Goal: Complete application form

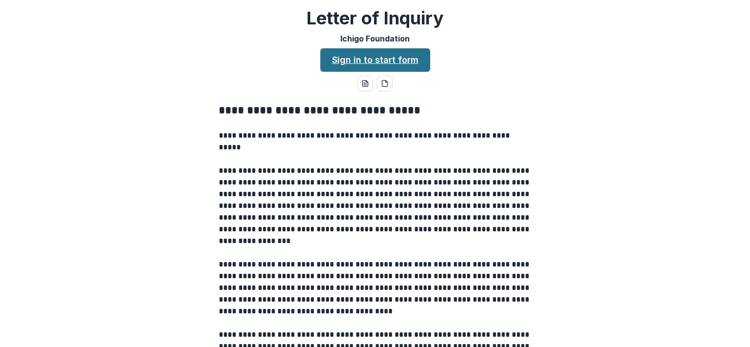
click at [366, 62] on link "Sign in to start form" at bounding box center [375, 59] width 110 height 23
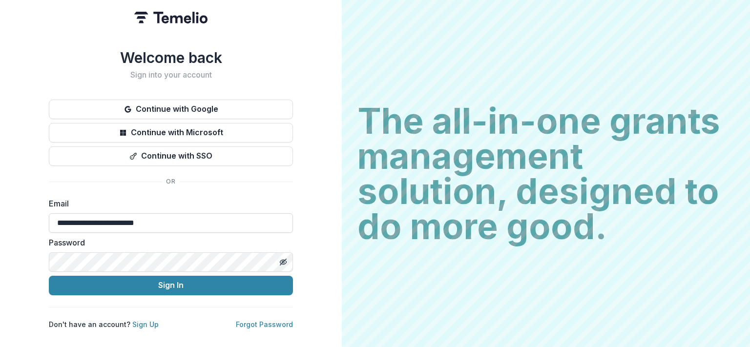
drag, startPoint x: 88, startPoint y: 227, endPoint x: 15, endPoint y: 227, distance: 73.2
click at [49, 227] on input "**********" at bounding box center [171, 223] width 244 height 20
click at [182, 109] on button "Continue with Google" at bounding box center [171, 110] width 244 height 20
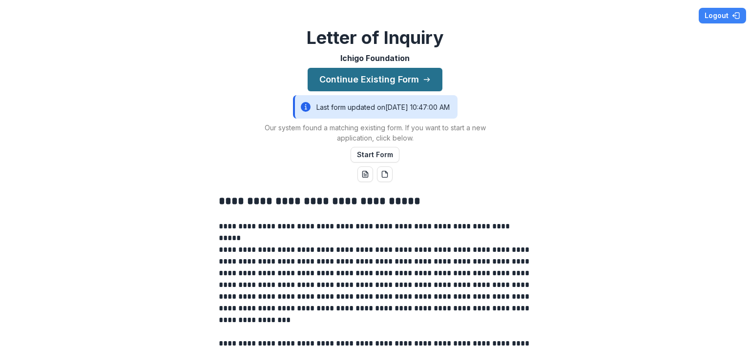
click at [371, 83] on button "Continue Existing Form" at bounding box center [375, 79] width 135 height 23
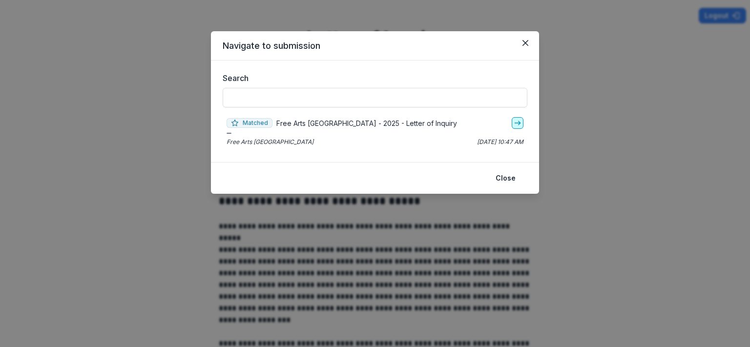
click at [518, 124] on icon "go-to" at bounding box center [518, 123] width 8 height 8
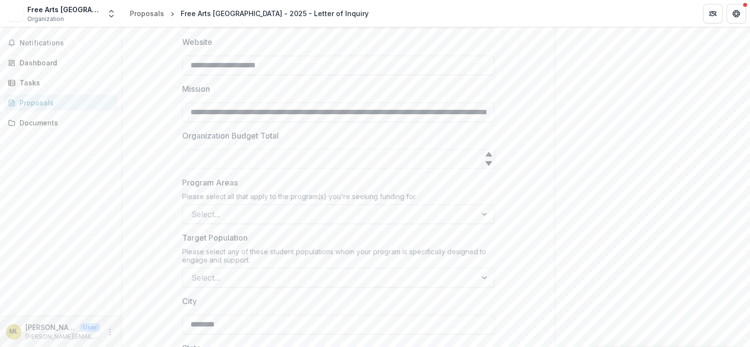
scroll to position [562, 0]
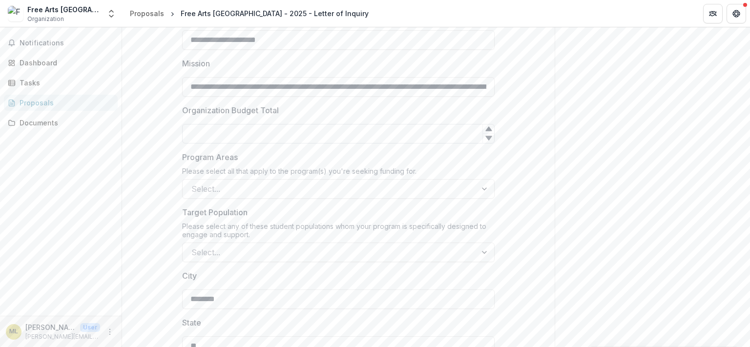
click at [229, 137] on input "Organization Budget Total" at bounding box center [338, 134] width 312 height 20
type input "*******"
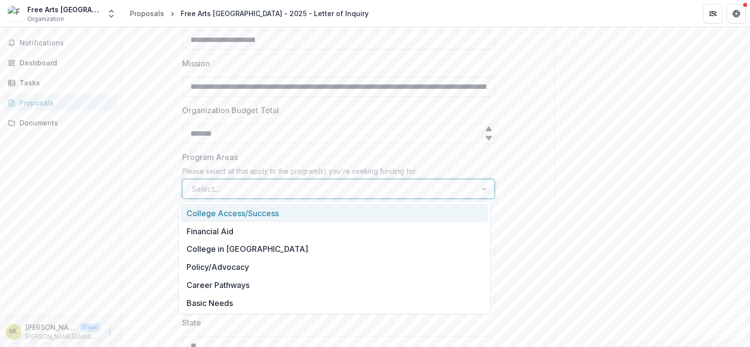
click at [251, 194] on div at bounding box center [329, 189] width 276 height 14
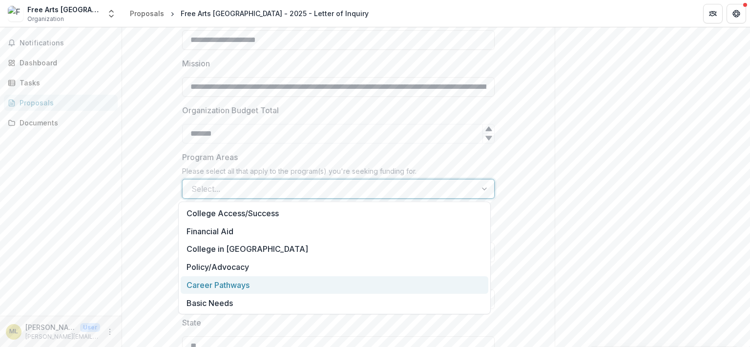
click at [231, 282] on div "Career Pathways" at bounding box center [335, 285] width 308 height 18
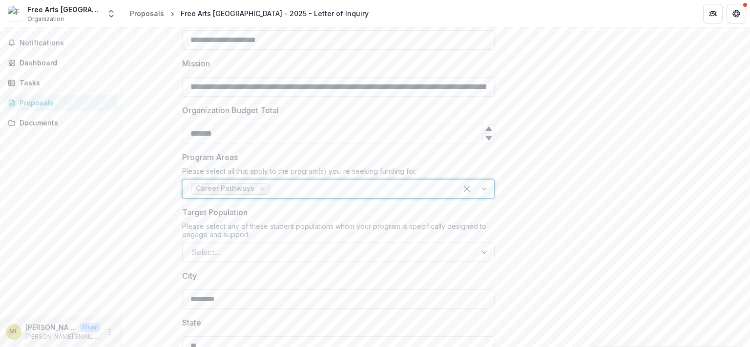
click at [196, 251] on div at bounding box center [329, 253] width 276 height 14
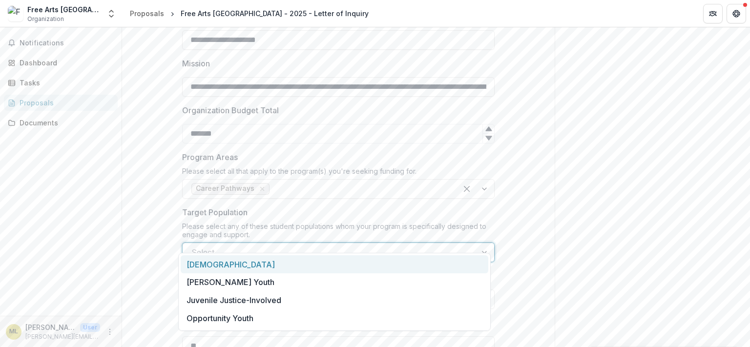
scroll to position [618, 0]
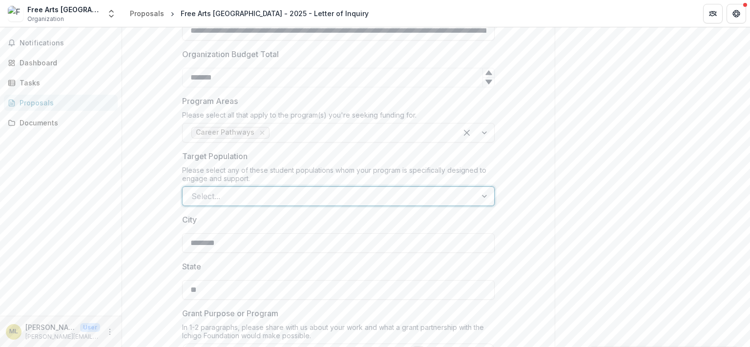
click at [251, 192] on div at bounding box center [329, 196] width 276 height 14
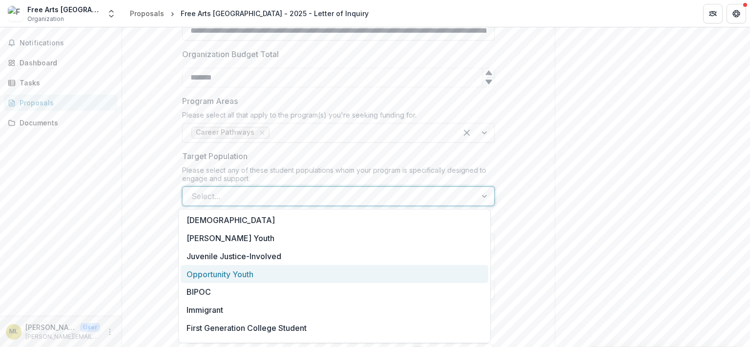
click at [216, 279] on div "Opportunity Youth" at bounding box center [335, 274] width 308 height 18
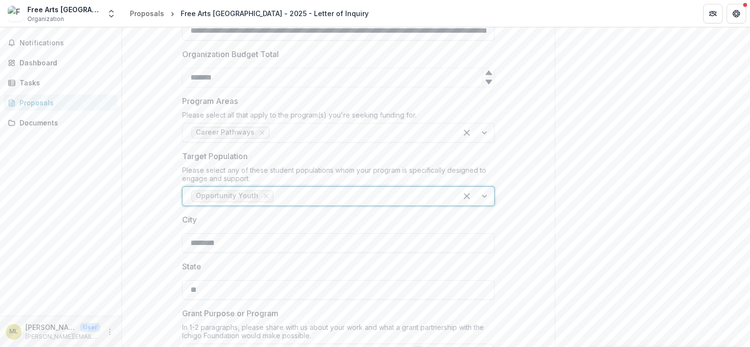
click at [309, 199] on div at bounding box center [361, 196] width 173 height 14
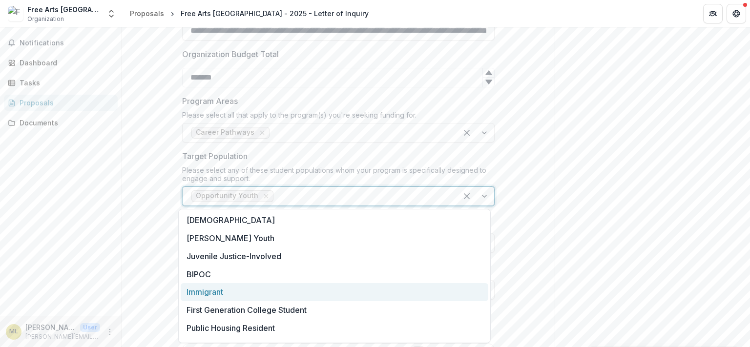
scroll to position [50, 0]
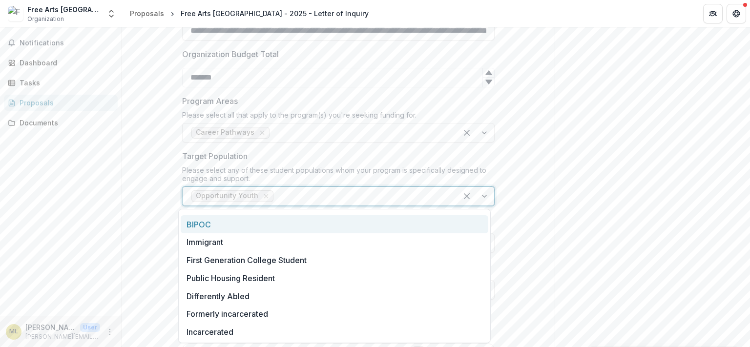
click at [200, 222] on div "BIPOC" at bounding box center [335, 224] width 308 height 18
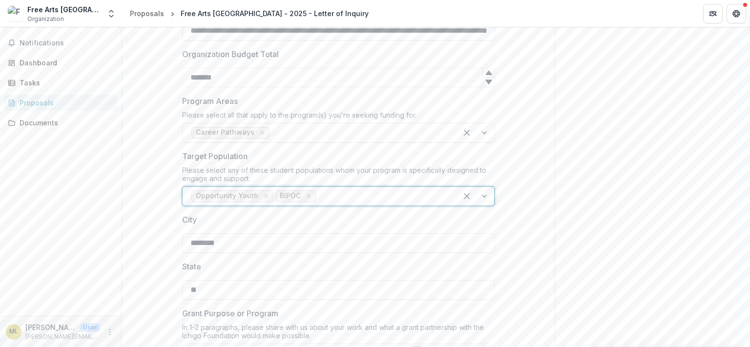
click at [335, 194] on div at bounding box center [383, 196] width 130 height 14
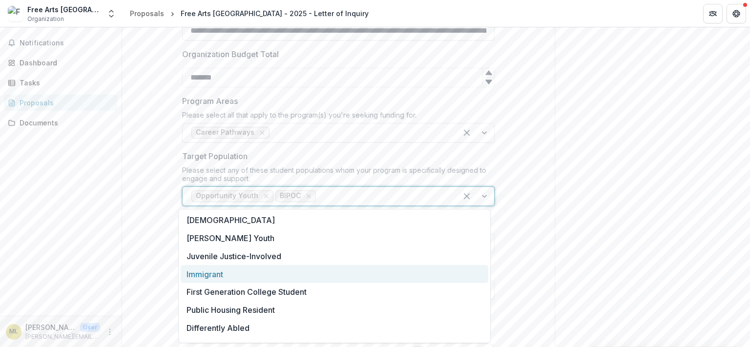
click at [216, 280] on div "Immigrant" at bounding box center [335, 274] width 308 height 18
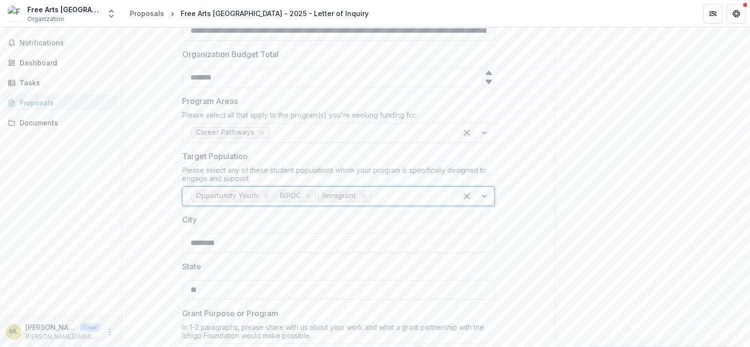
click at [390, 194] on div at bounding box center [410, 196] width 75 height 14
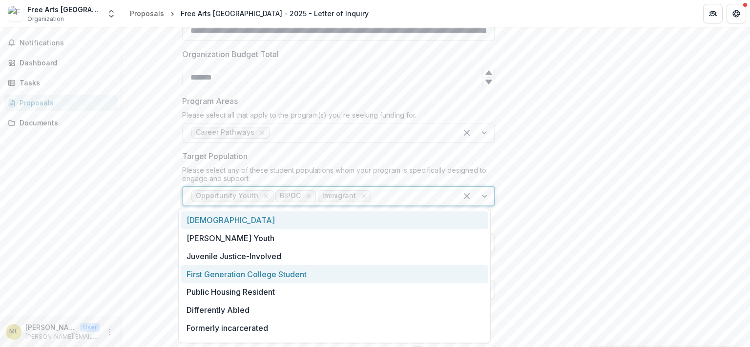
click at [300, 274] on div "First Generation College Student" at bounding box center [335, 274] width 308 height 18
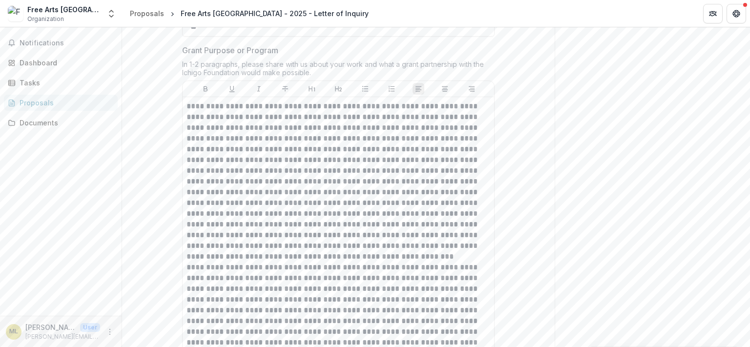
scroll to position [900, 0]
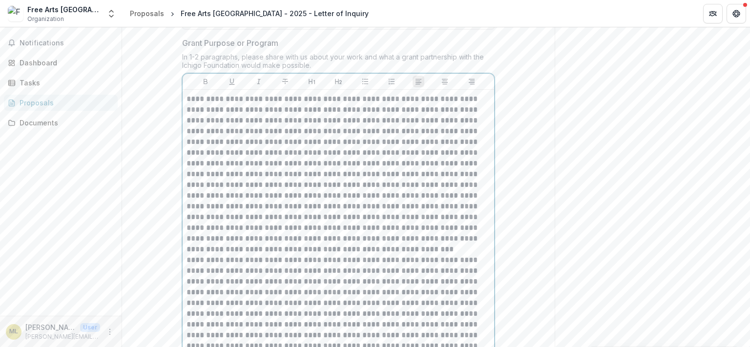
click at [243, 161] on p at bounding box center [338, 174] width 304 height 161
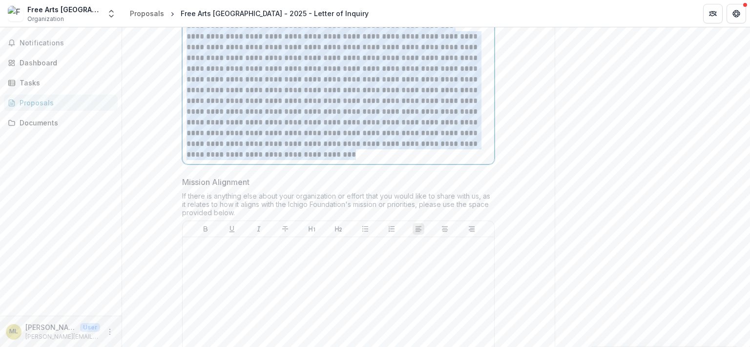
scroll to position [1125, 0]
drag, startPoint x: 184, startPoint y: 98, endPoint x: 423, endPoint y: 172, distance: 250.4
click at [423, 159] on div "**********" at bounding box center [338, 14] width 304 height 290
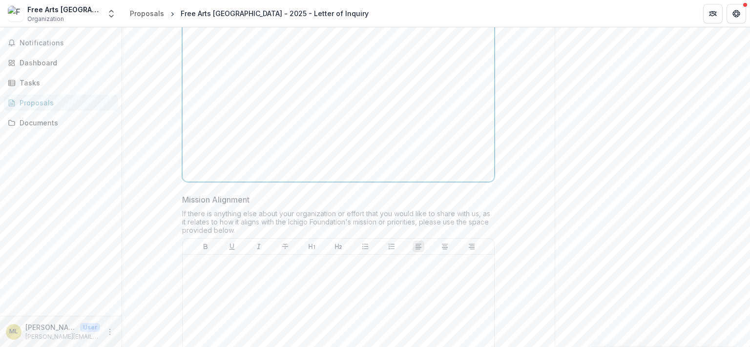
scroll to position [849, 0]
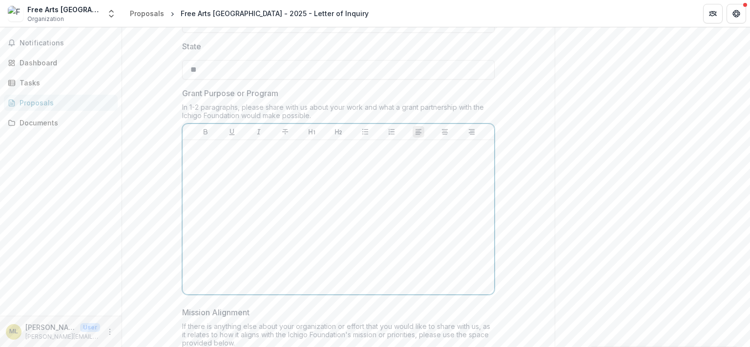
click at [224, 159] on div at bounding box center [338, 217] width 304 height 146
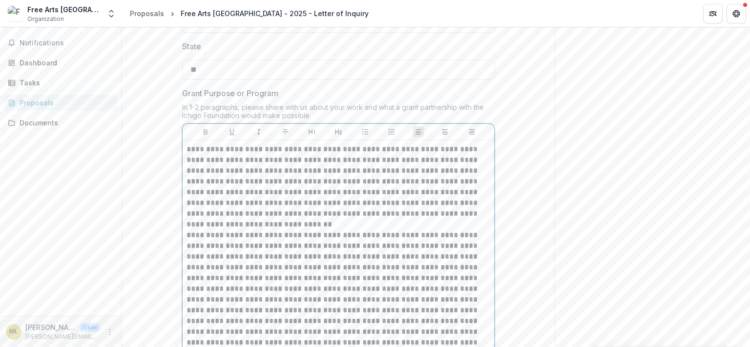
scroll to position [936, 0]
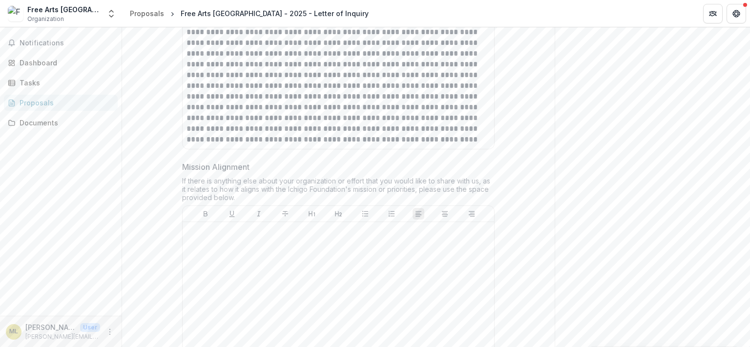
scroll to position [1213, 0]
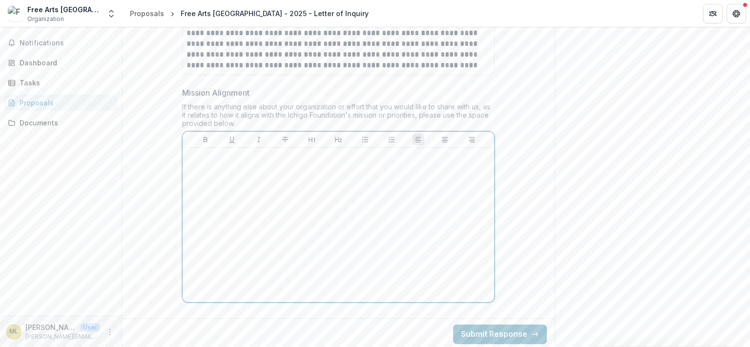
click at [199, 177] on div at bounding box center [338, 225] width 304 height 146
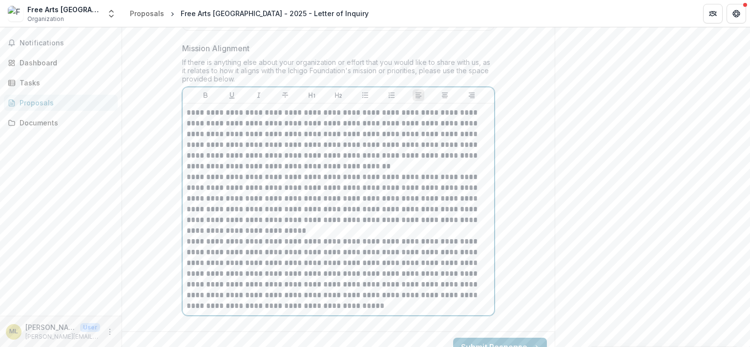
scroll to position [1271, 0]
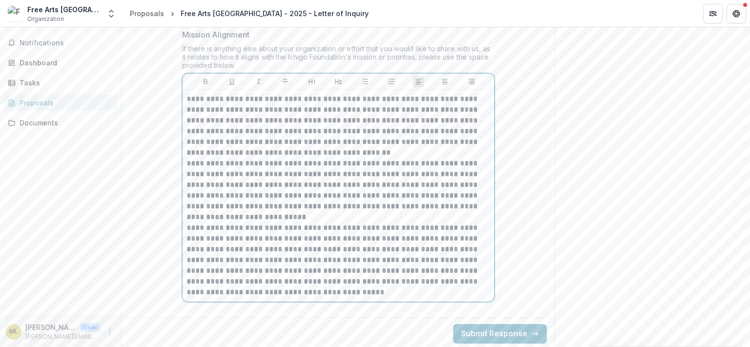
click at [245, 161] on p "**********" at bounding box center [338, 190] width 304 height 64
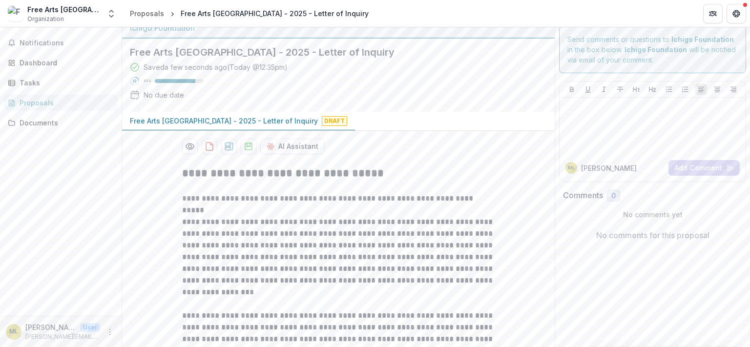
scroll to position [0, 0]
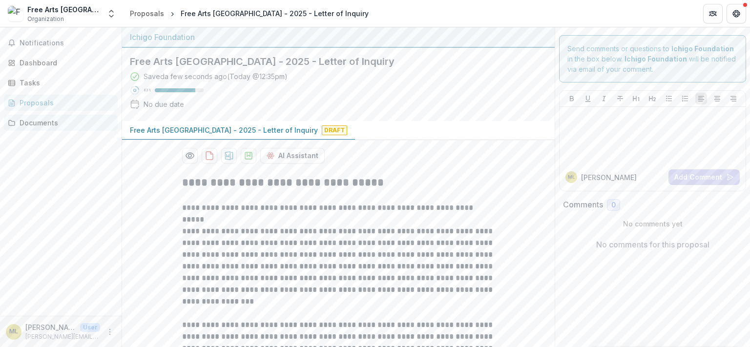
click at [51, 126] on div "Documents" at bounding box center [65, 123] width 90 height 10
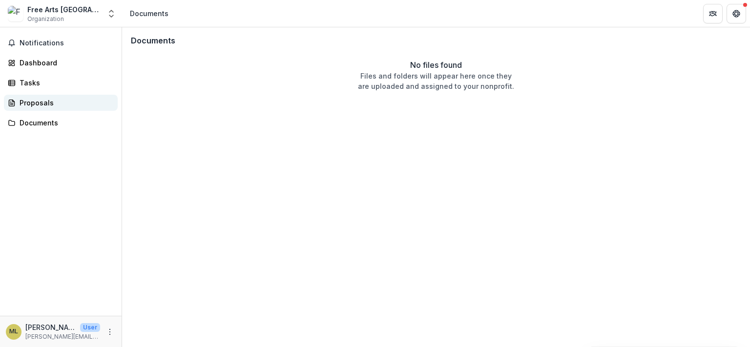
click at [37, 105] on div "Proposals" at bounding box center [65, 103] width 90 height 10
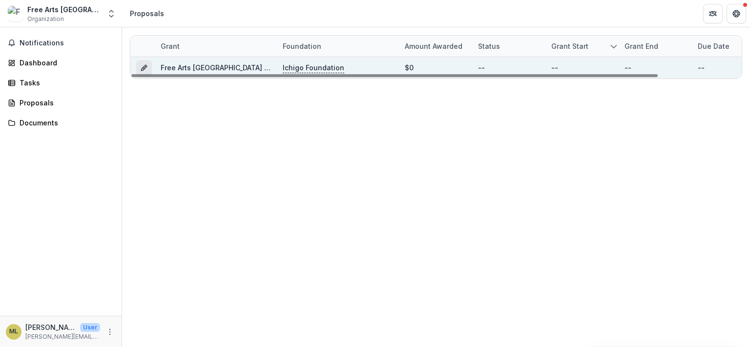
click at [145, 65] on icon "Grant c2f9c1ff-a704-4ba1-983e-c991e59058b7" at bounding box center [144, 68] width 8 height 8
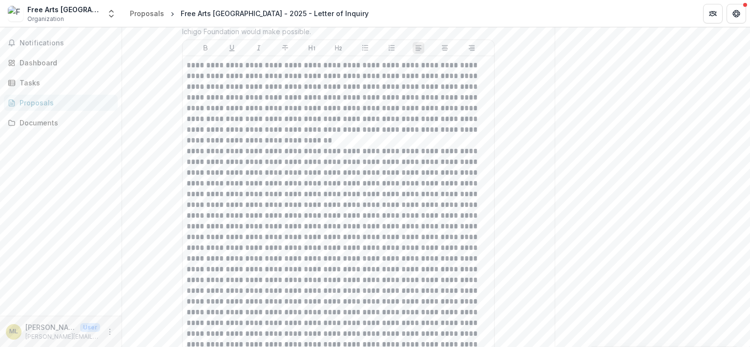
scroll to position [585, 0]
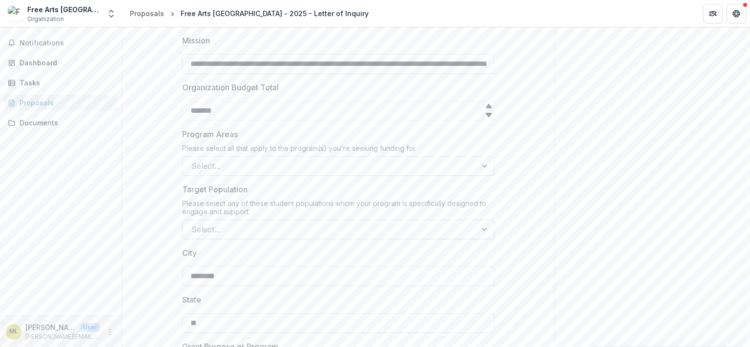
click at [226, 225] on div at bounding box center [329, 230] width 276 height 14
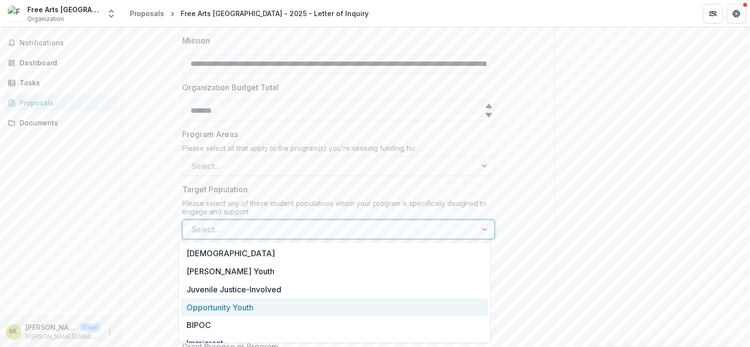
click at [231, 309] on div "Opportunity Youth" at bounding box center [335, 307] width 308 height 18
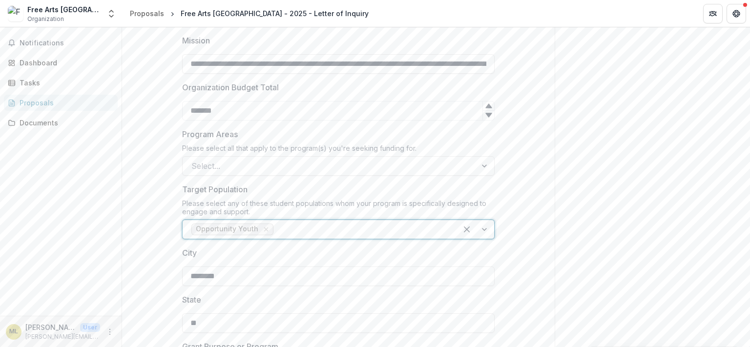
click at [295, 227] on div at bounding box center [361, 230] width 173 height 14
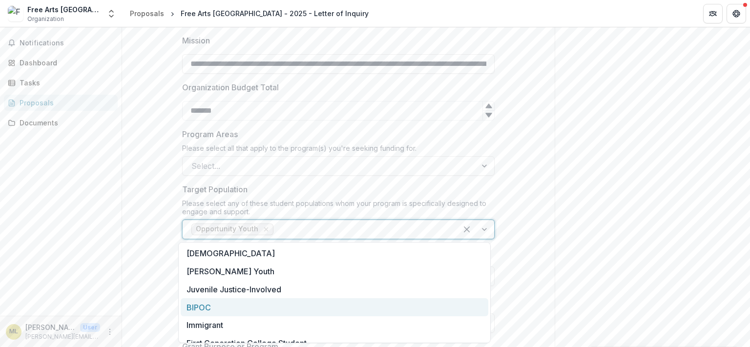
click at [193, 309] on div "BIPOC" at bounding box center [335, 307] width 308 height 18
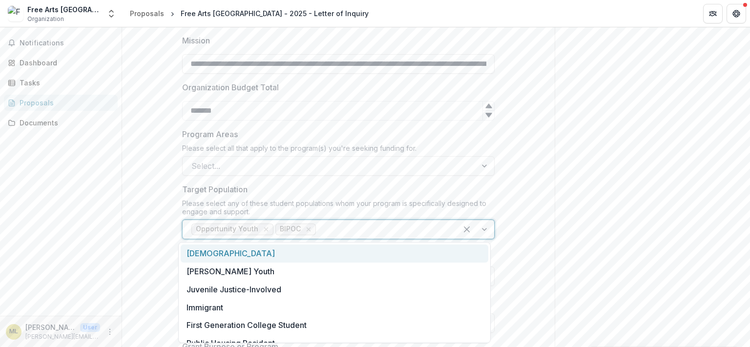
click at [340, 228] on div at bounding box center [383, 230] width 130 height 14
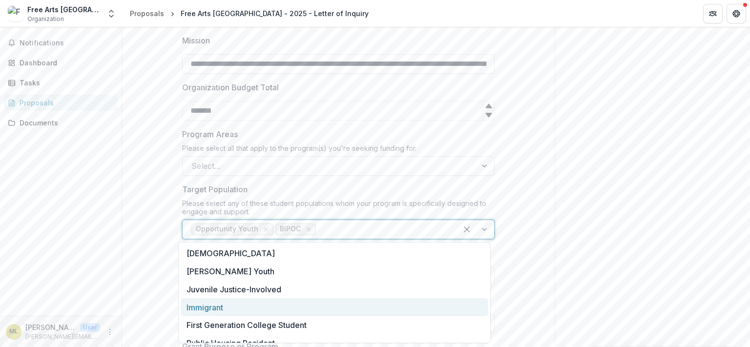
click at [218, 313] on div "Immigrant" at bounding box center [335, 307] width 308 height 18
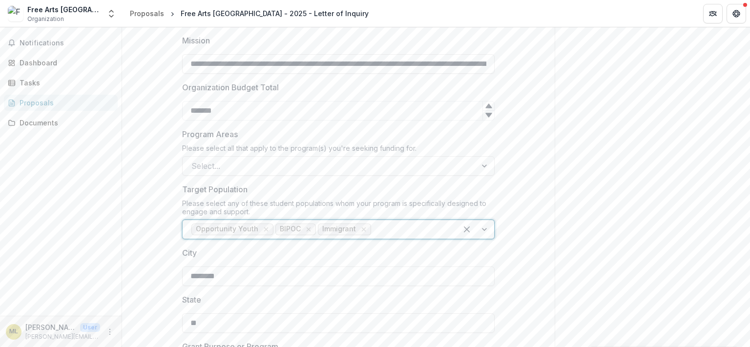
scroll to position [698, 0]
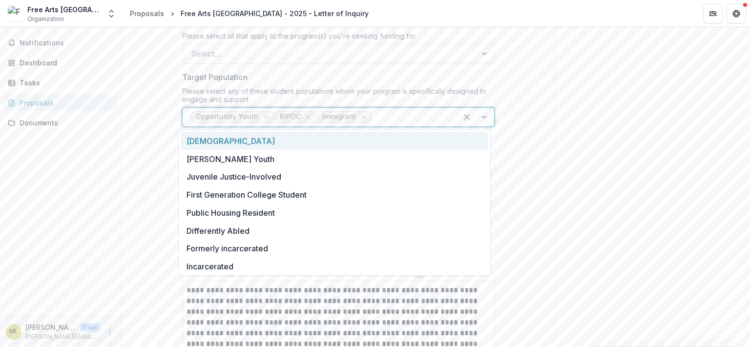
click at [380, 116] on div at bounding box center [410, 117] width 75 height 14
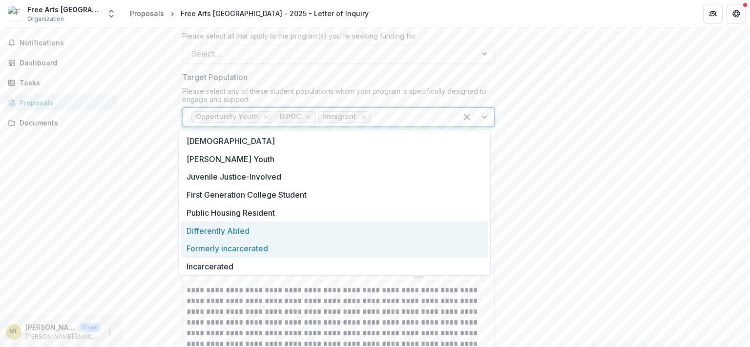
scroll to position [2, 0]
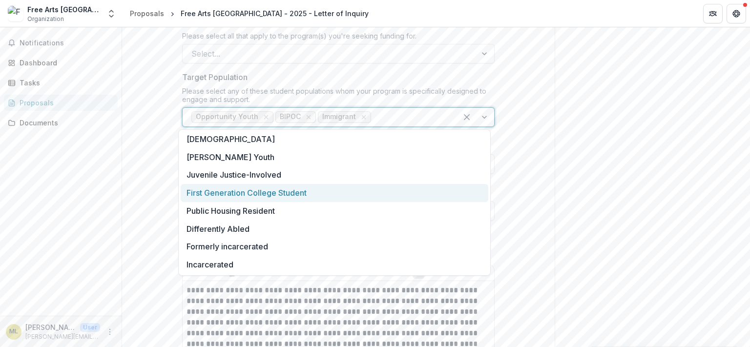
click at [241, 191] on div "First Generation College Student" at bounding box center [335, 193] width 308 height 18
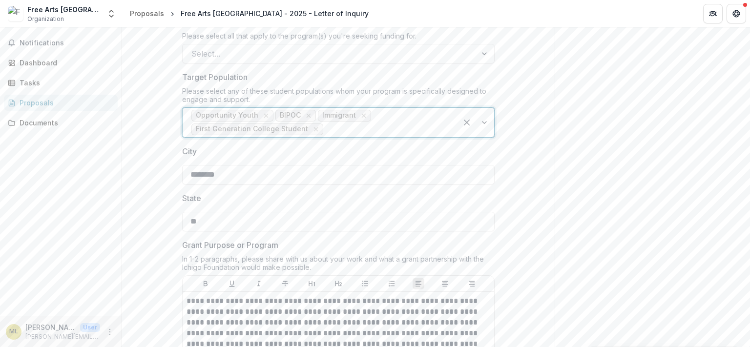
click at [128, 171] on div "**********" at bounding box center [338, 178] width 433 height 1417
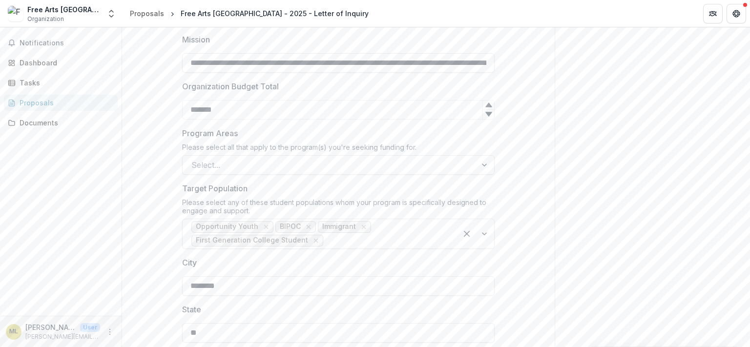
scroll to position [585, 0]
click at [196, 164] on div at bounding box center [329, 166] width 276 height 14
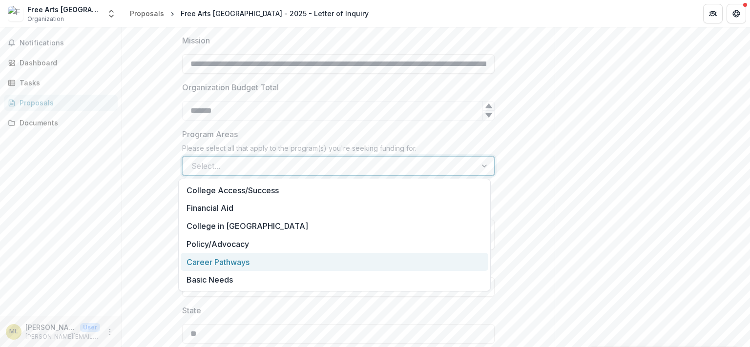
click at [212, 259] on div "Career Pathways" at bounding box center [335, 262] width 308 height 18
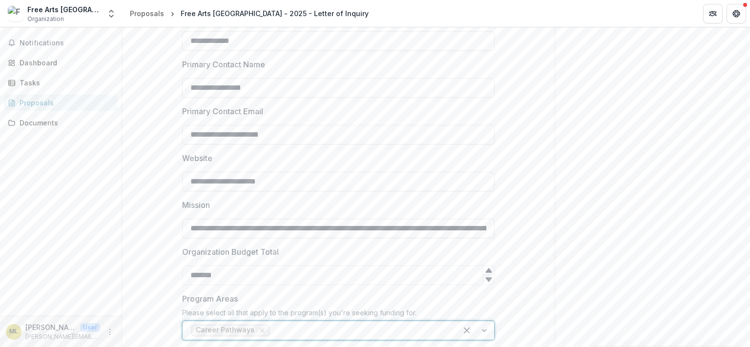
scroll to position [416, 0]
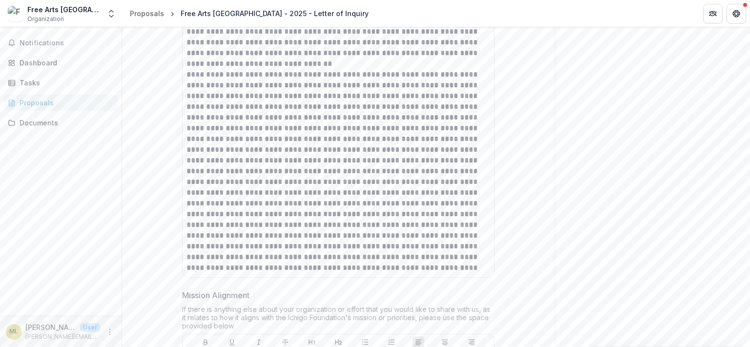
scroll to position [1035, 0]
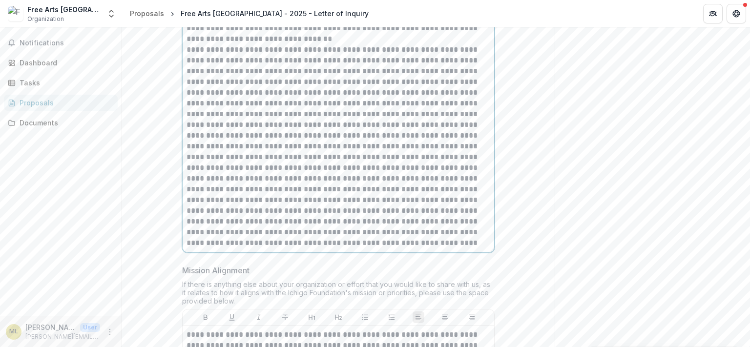
click at [258, 36] on p "**********" at bounding box center [338, 2] width 304 height 86
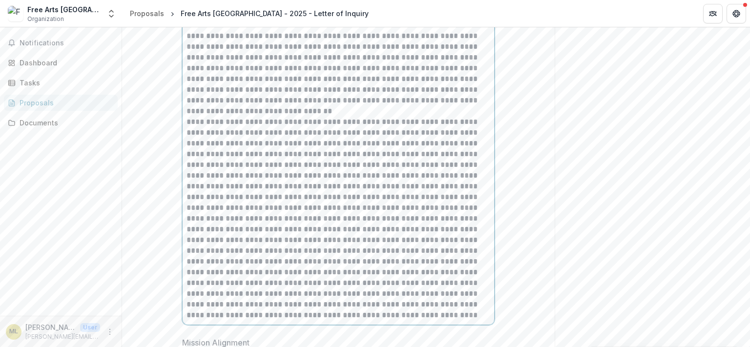
click at [255, 109] on p "**********" at bounding box center [338, 74] width 304 height 86
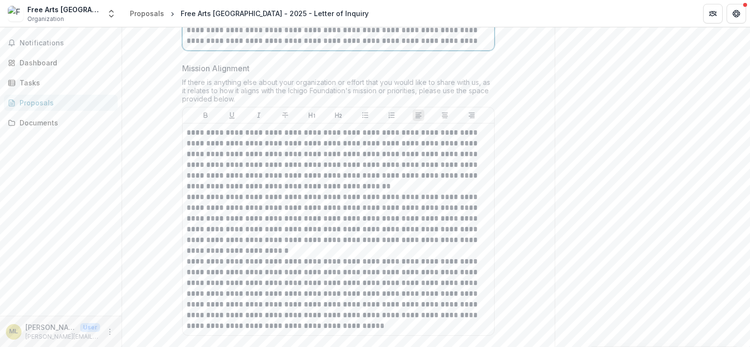
scroll to position [1281, 0]
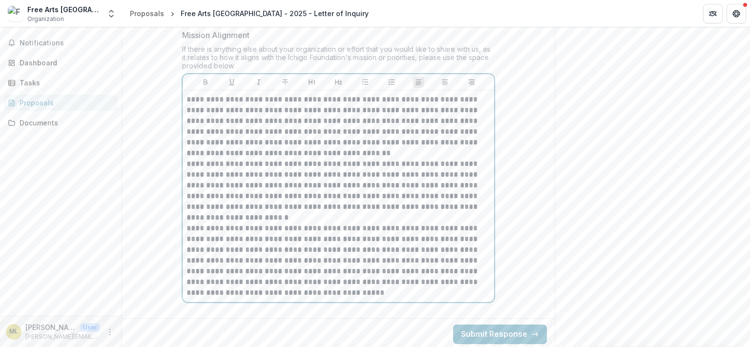
click at [333, 147] on p "**********" at bounding box center [338, 126] width 304 height 64
click at [316, 151] on p "**********" at bounding box center [338, 126] width 304 height 64
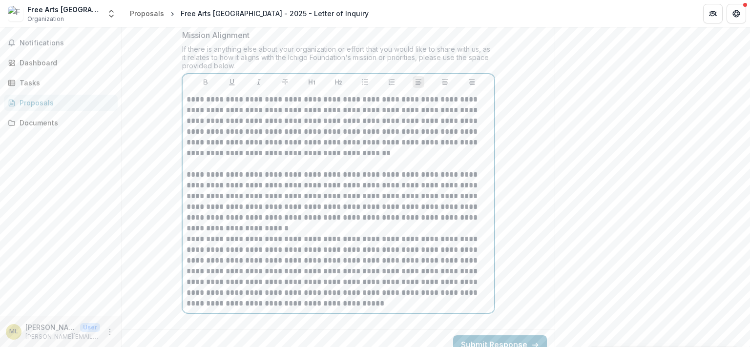
click at [251, 226] on p "**********" at bounding box center [338, 201] width 304 height 64
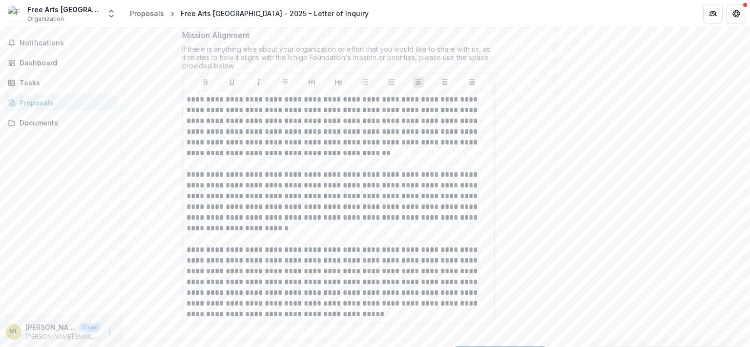
click at [122, 190] on div "Notifications Dashboard Tasks Proposals Documents" at bounding box center [61, 171] width 122 height 288
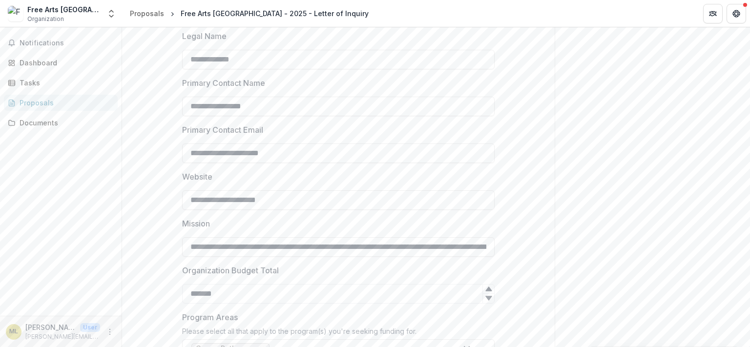
scroll to position [403, 0]
drag, startPoint x: 280, startPoint y: 99, endPoint x: 119, endPoint y: 93, distance: 161.7
click at [182, 96] on input "**********" at bounding box center [338, 106] width 312 height 20
type input "**********"
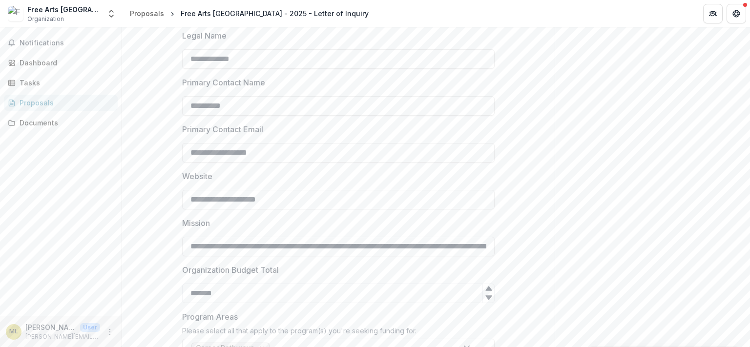
click at [115, 157] on div "Notifications Dashboard Tasks Proposals Documents" at bounding box center [61, 171] width 122 height 288
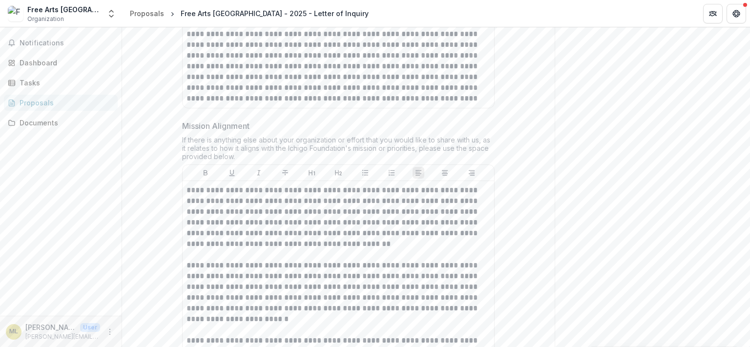
scroll to position [1302, 0]
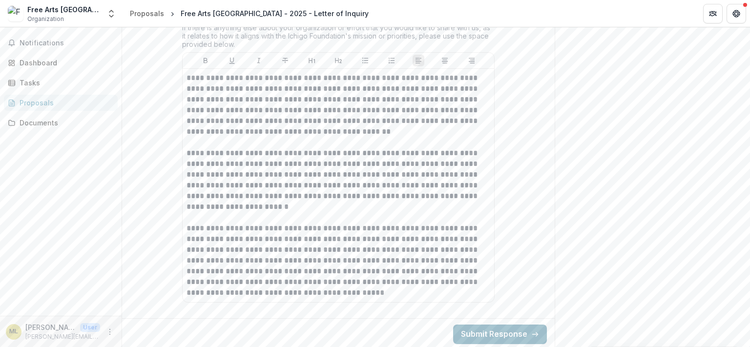
click at [492, 334] on button "Submit Response" at bounding box center [500, 335] width 94 height 20
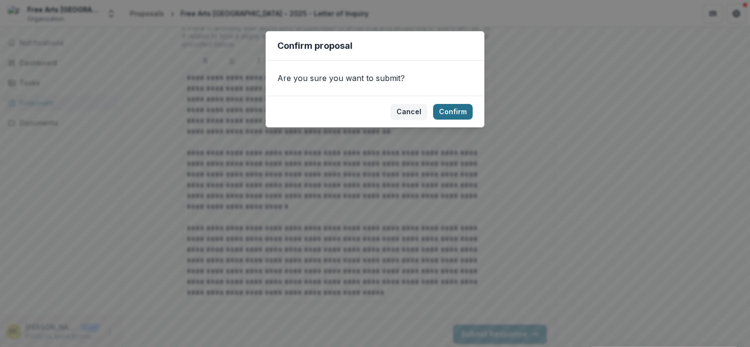
click at [456, 113] on button "Confirm" at bounding box center [453, 112] width 40 height 16
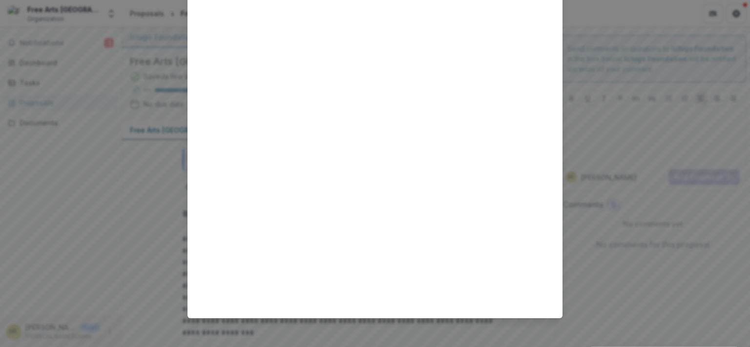
scroll to position [0, 0]
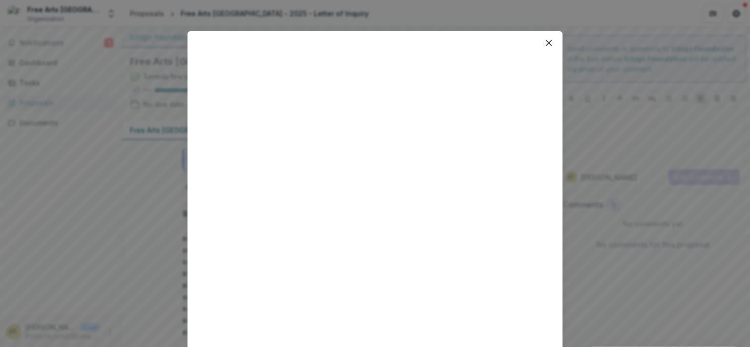
click at [546, 44] on icon "Close" at bounding box center [549, 43] width 6 height 6
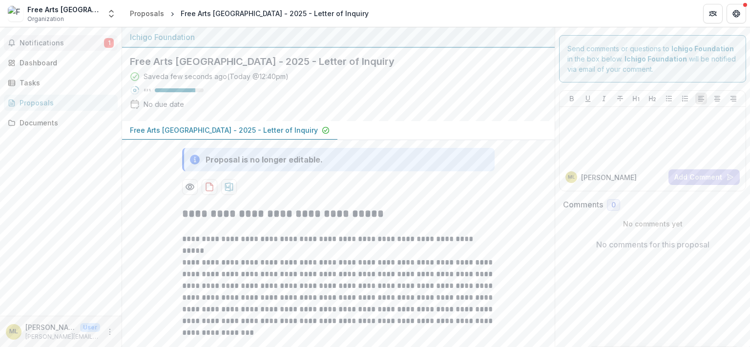
click at [51, 46] on span "Notifications" at bounding box center [62, 43] width 84 height 8
